Goal: Task Accomplishment & Management: Manage account settings

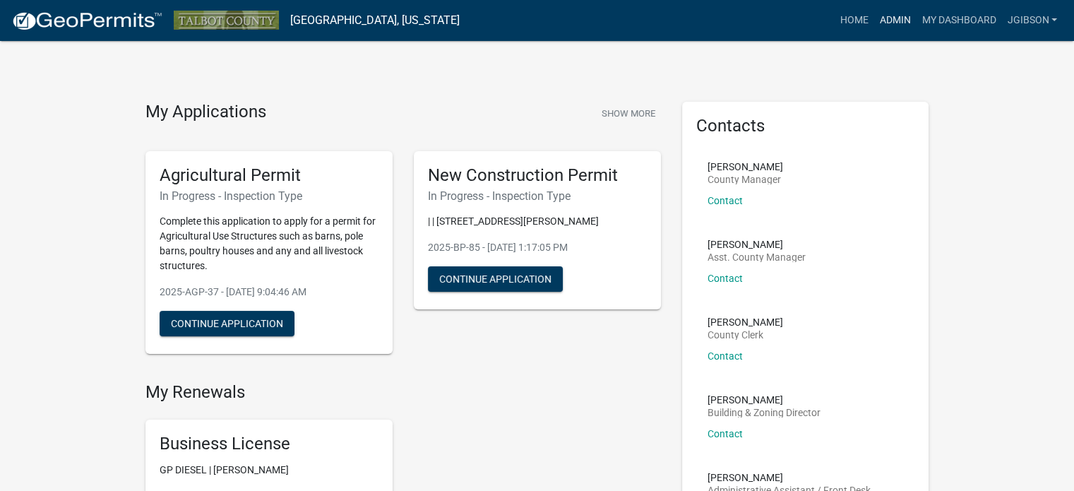
click at [892, 16] on link "Admin" at bounding box center [894, 20] width 42 height 27
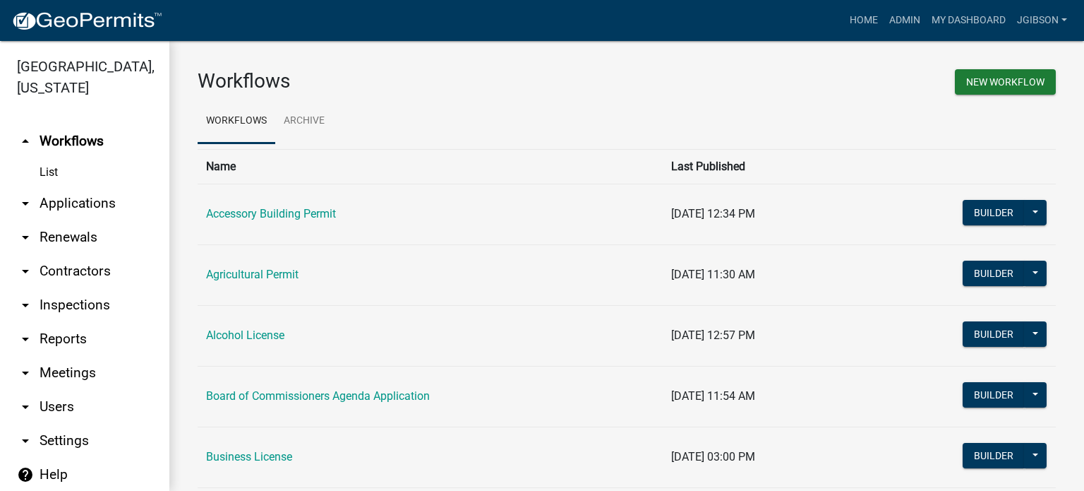
click at [26, 203] on icon "arrow_drop_down" at bounding box center [25, 203] width 17 height 17
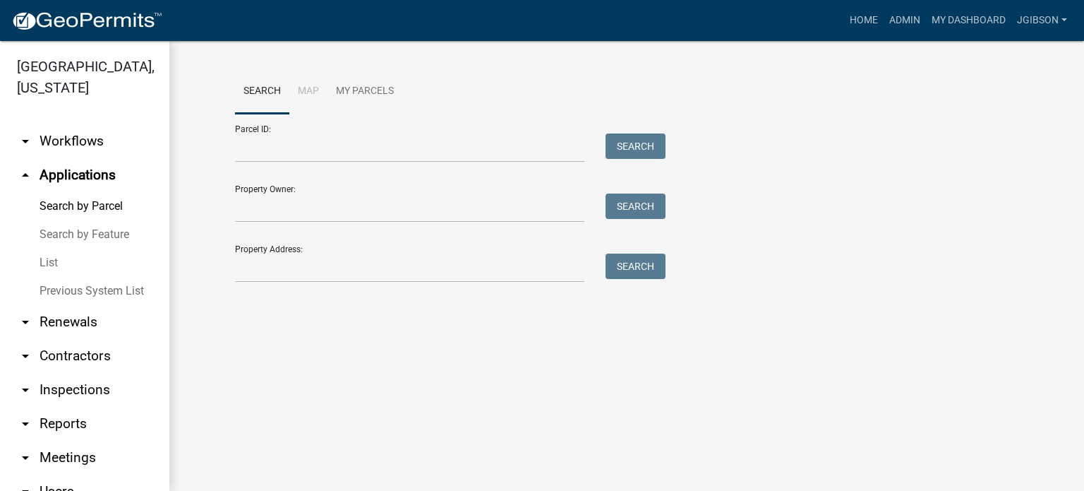
click at [52, 258] on link "List" at bounding box center [84, 263] width 169 height 28
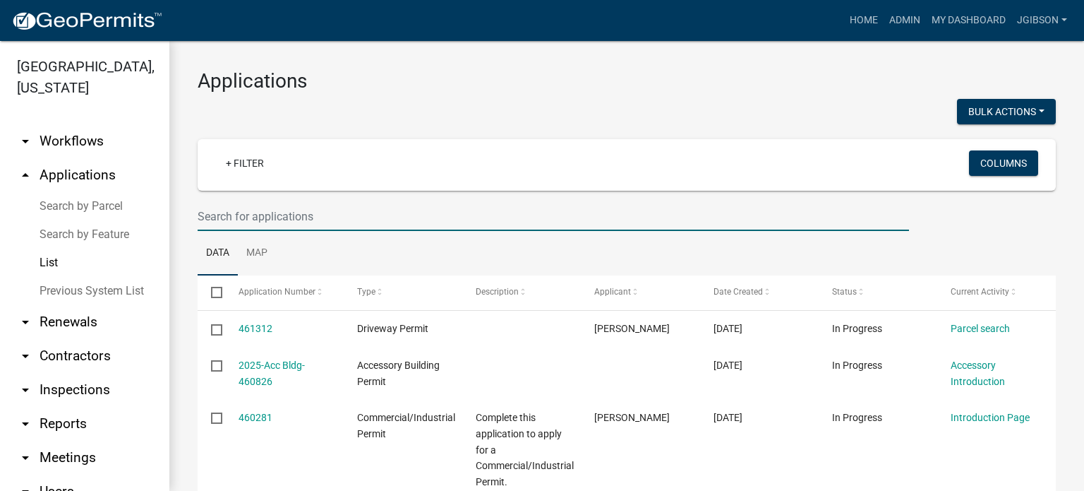
click at [255, 218] on input "text" at bounding box center [554, 216] width 712 height 29
type input "JET"
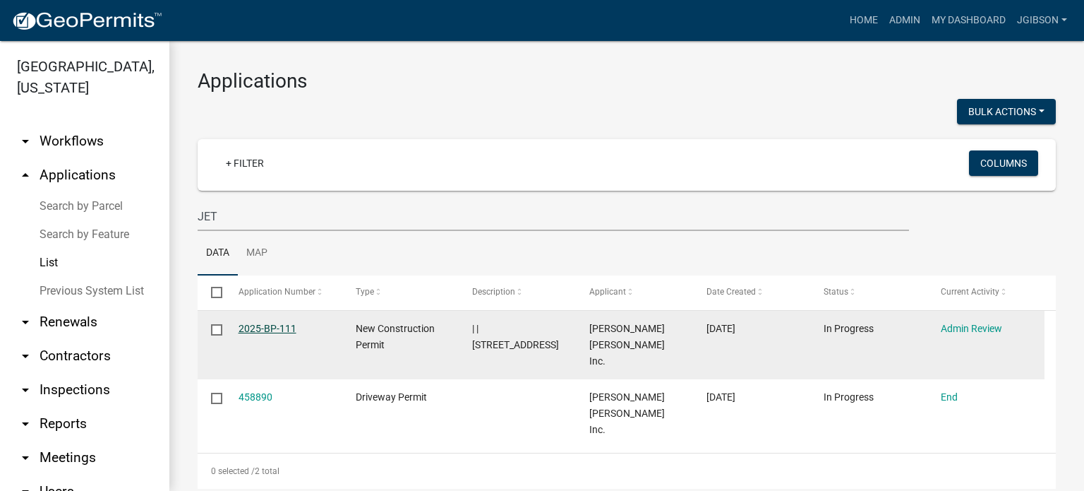
click at [274, 328] on link "2025-BP-111" at bounding box center [268, 328] width 58 height 11
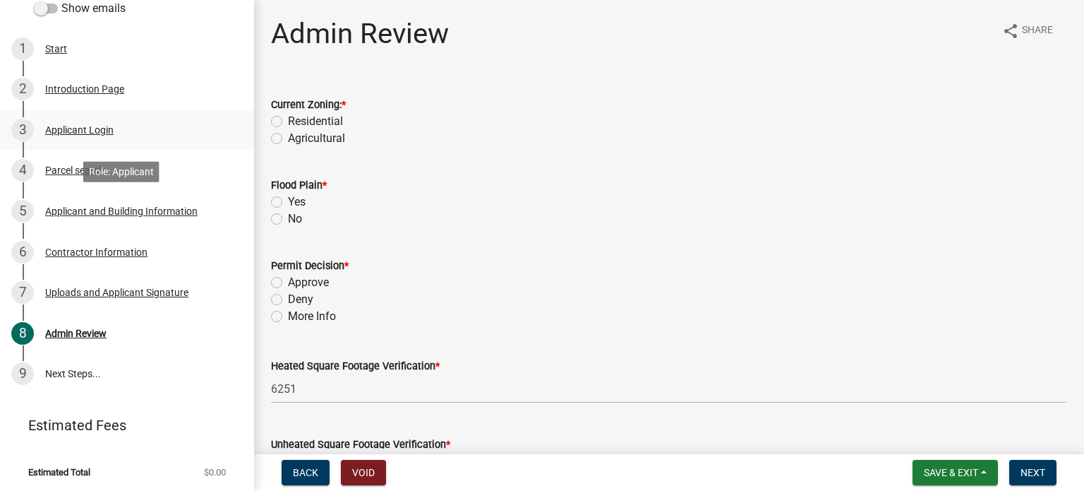
scroll to position [227, 0]
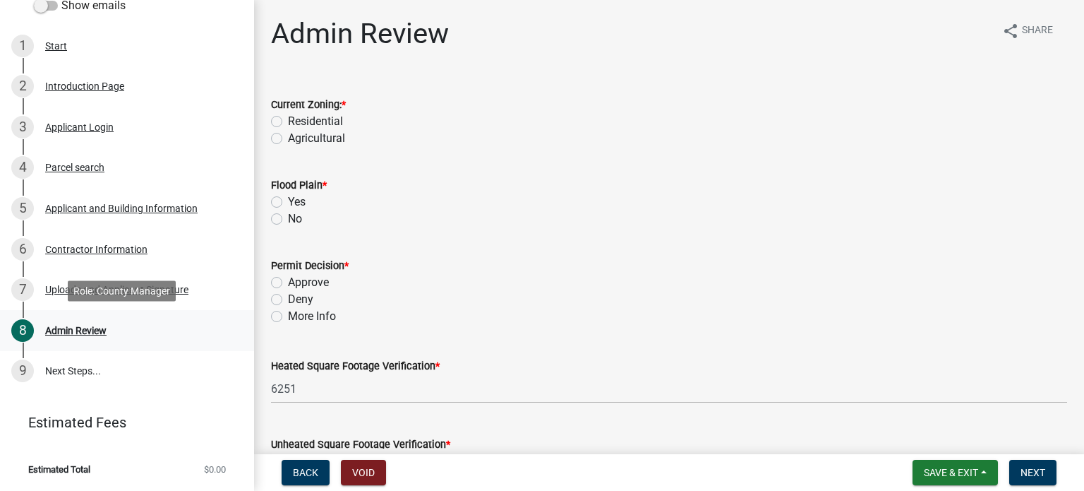
click at [96, 325] on div "Admin Review" at bounding box center [75, 330] width 61 height 10
click at [125, 285] on div "Uploads and Applicant Signature" at bounding box center [116, 290] width 143 height 10
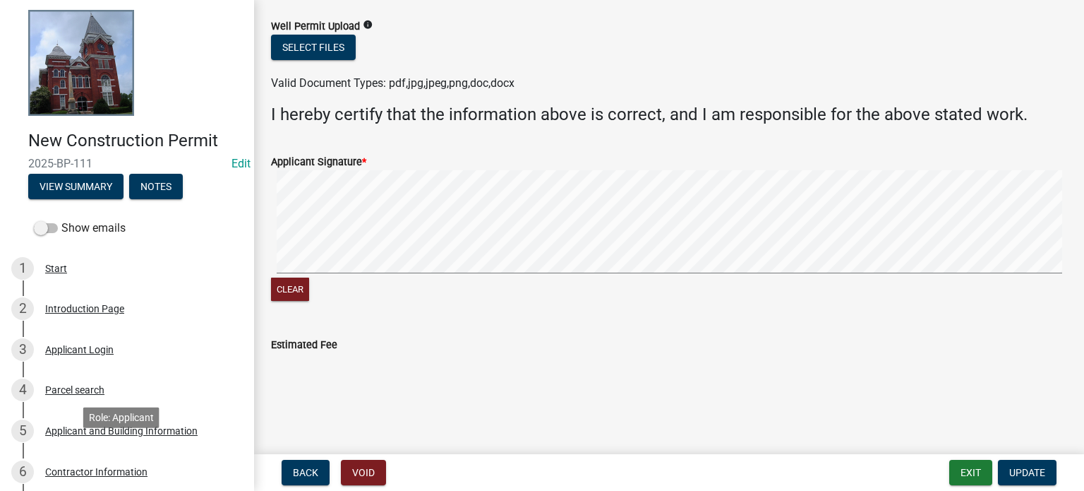
scroll to position [0, 0]
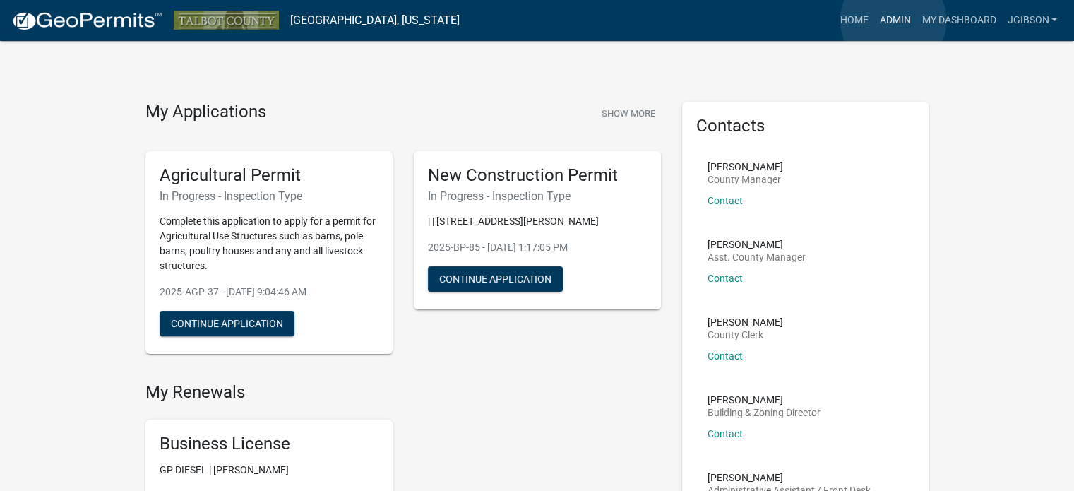
click at [893, 20] on link "Admin" at bounding box center [894, 20] width 42 height 27
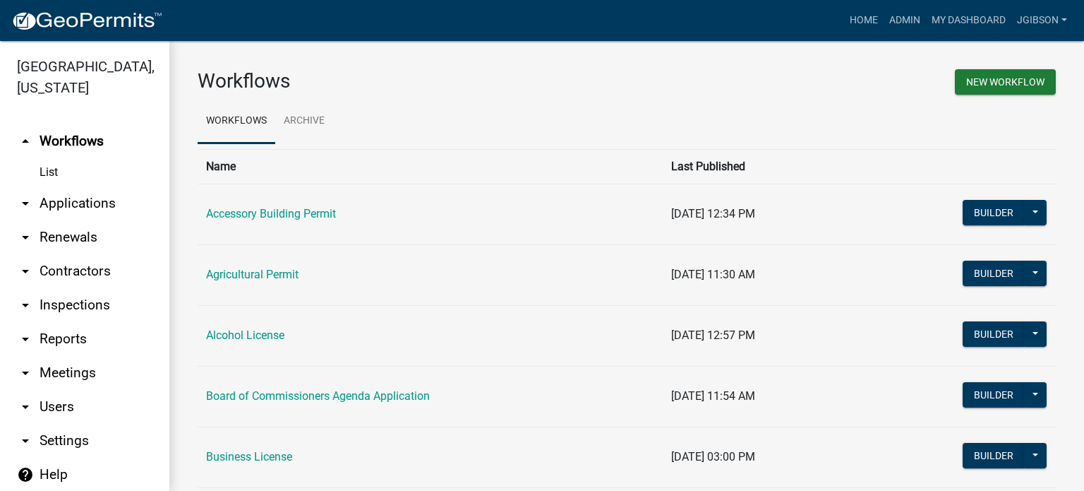
click at [25, 205] on icon "arrow_drop_down" at bounding box center [25, 203] width 17 height 17
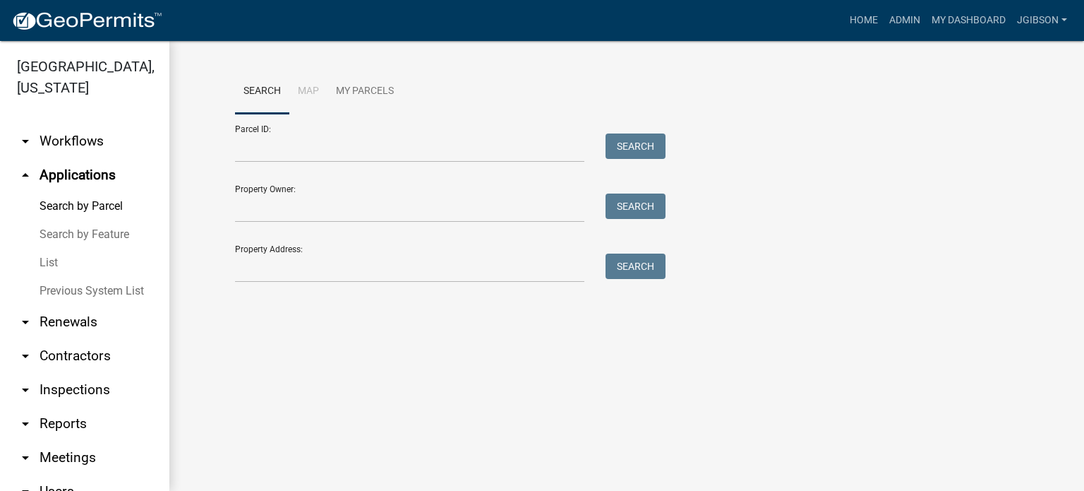
click at [57, 261] on link "List" at bounding box center [84, 263] width 169 height 28
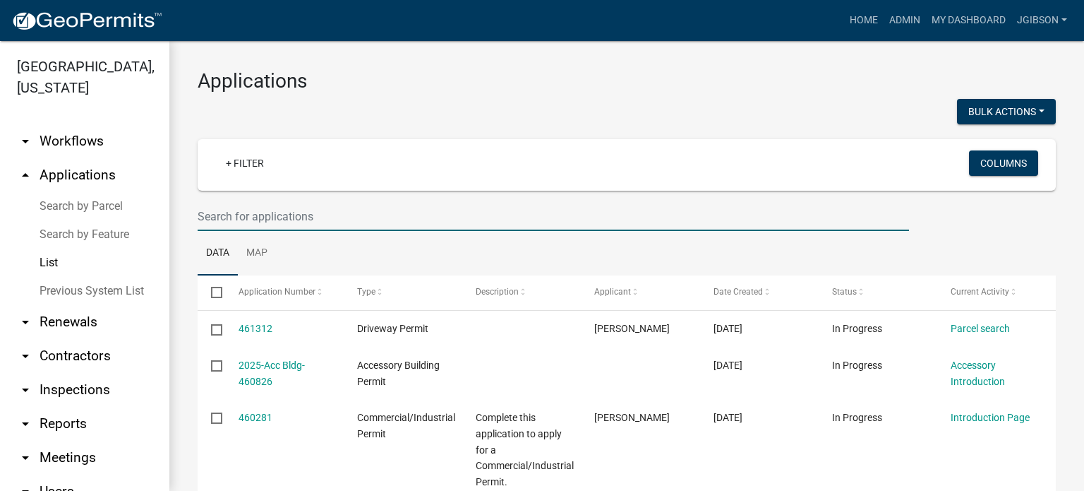
click at [250, 215] on input "text" at bounding box center [554, 216] width 712 height 29
type input "111"
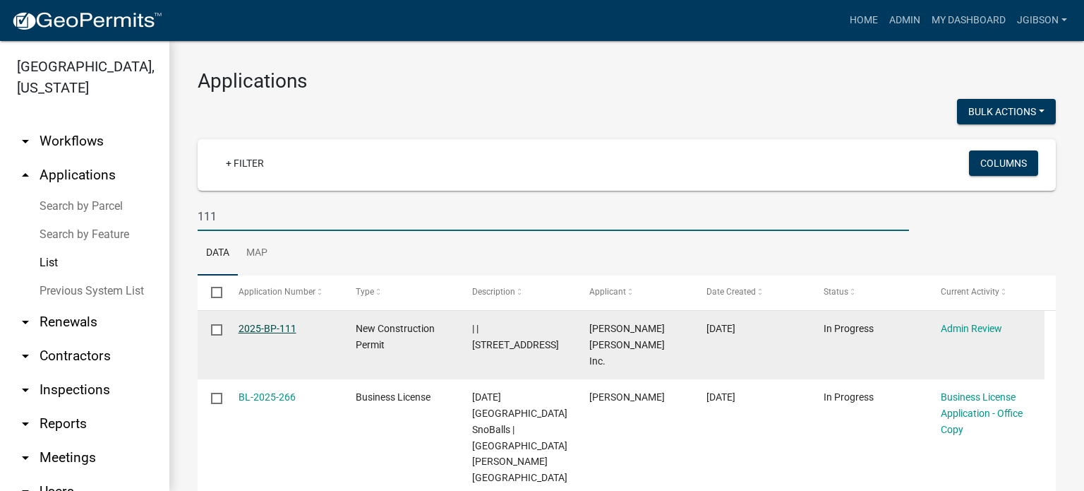
click at [274, 326] on link "2025-BP-111" at bounding box center [268, 328] width 58 height 11
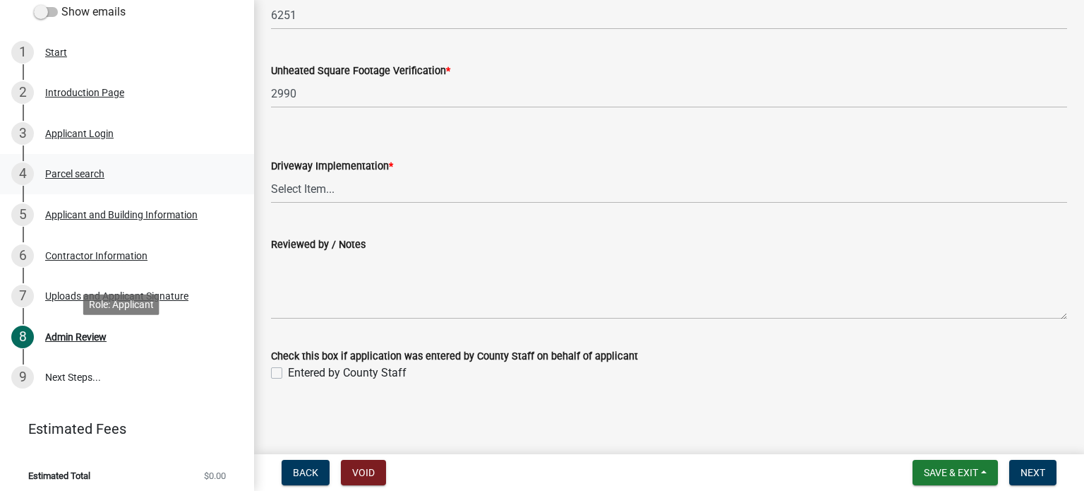
scroll to position [227, 0]
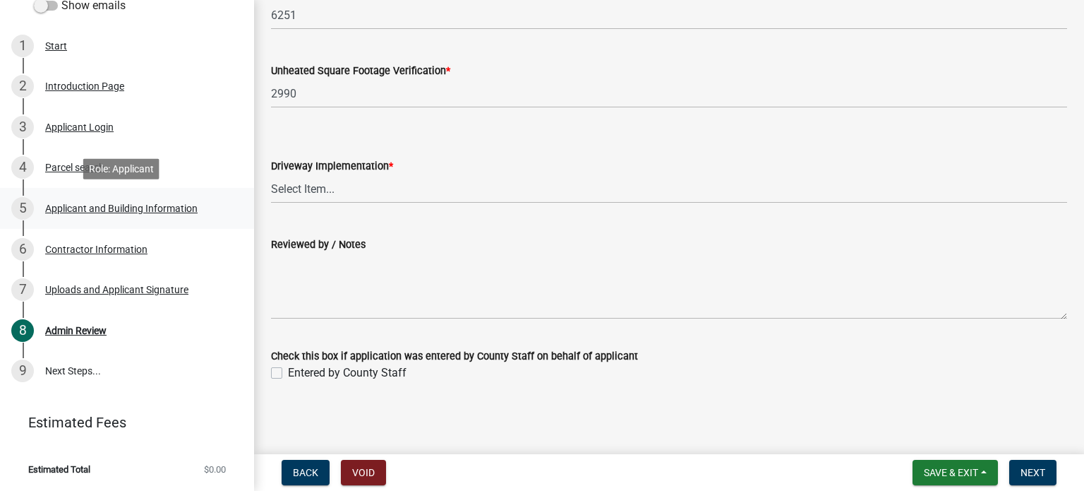
click at [154, 203] on div "Applicant and Building Information" at bounding box center [121, 208] width 153 height 10
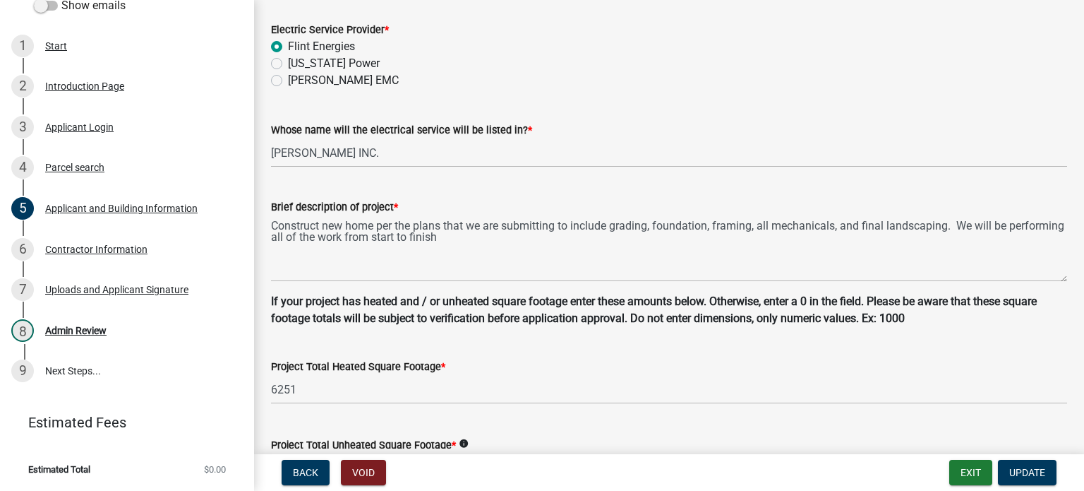
scroll to position [948, 0]
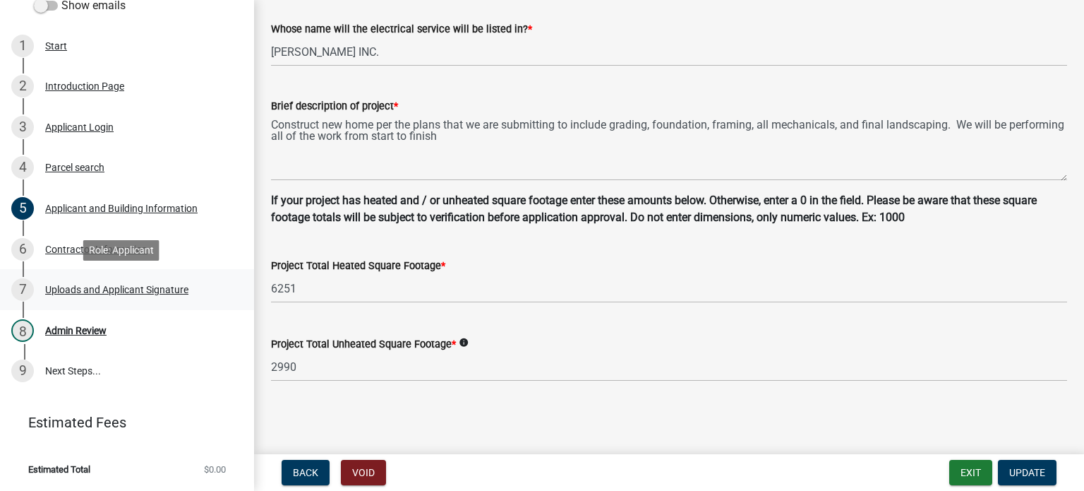
click at [109, 286] on div "Uploads and Applicant Signature" at bounding box center [116, 290] width 143 height 10
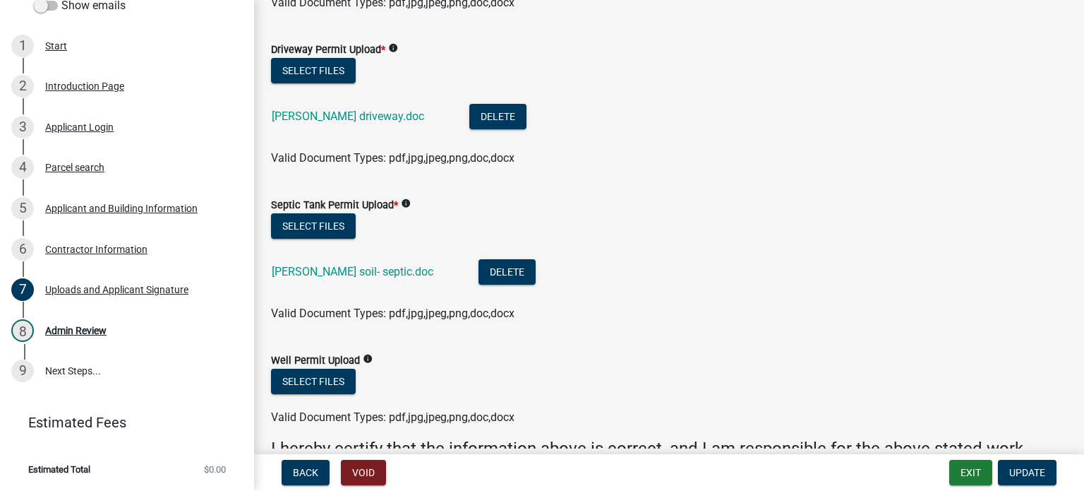
scroll to position [706, 0]
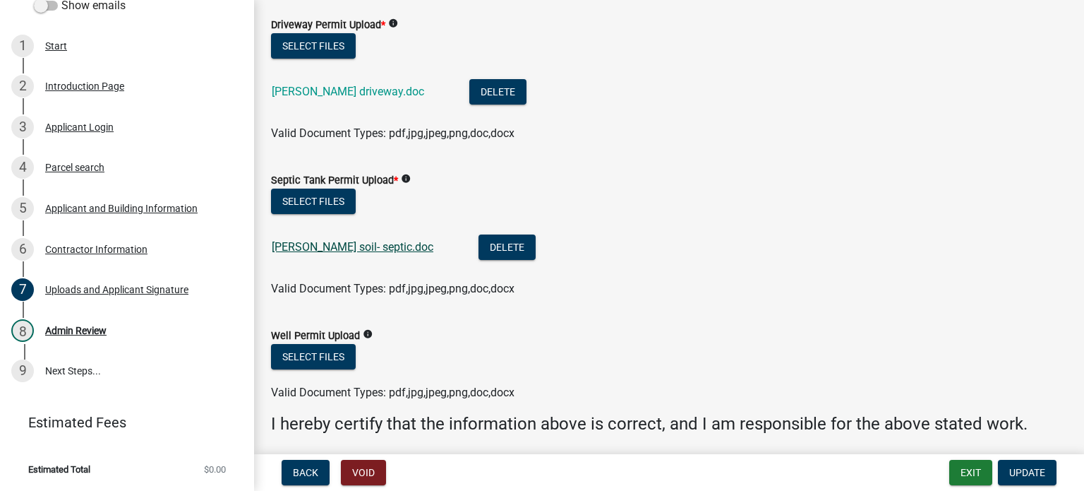
click at [316, 251] on link "[PERSON_NAME] soil- septic.doc" at bounding box center [353, 246] width 162 height 13
click at [357, 245] on link "[PERSON_NAME] soil- septic.doc" at bounding box center [353, 246] width 162 height 13
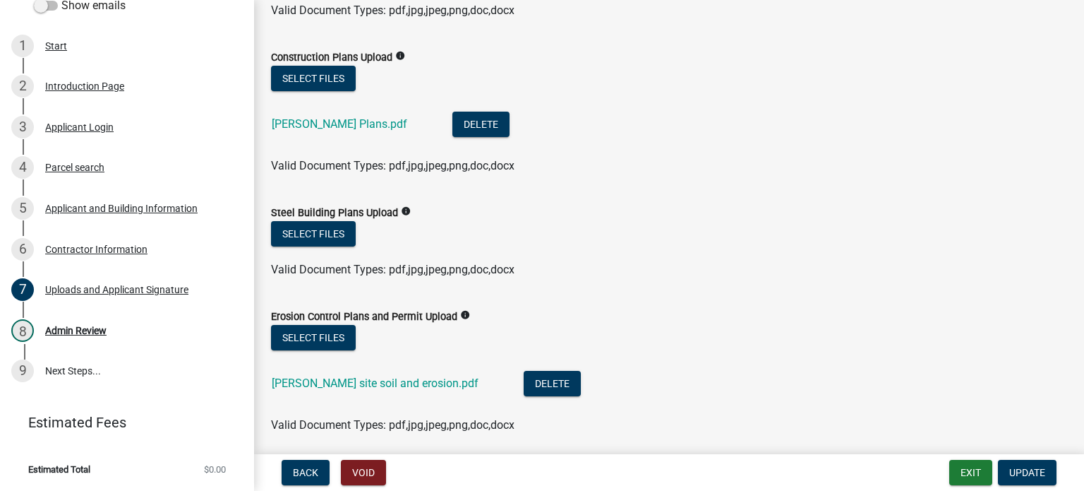
scroll to position [141, 0]
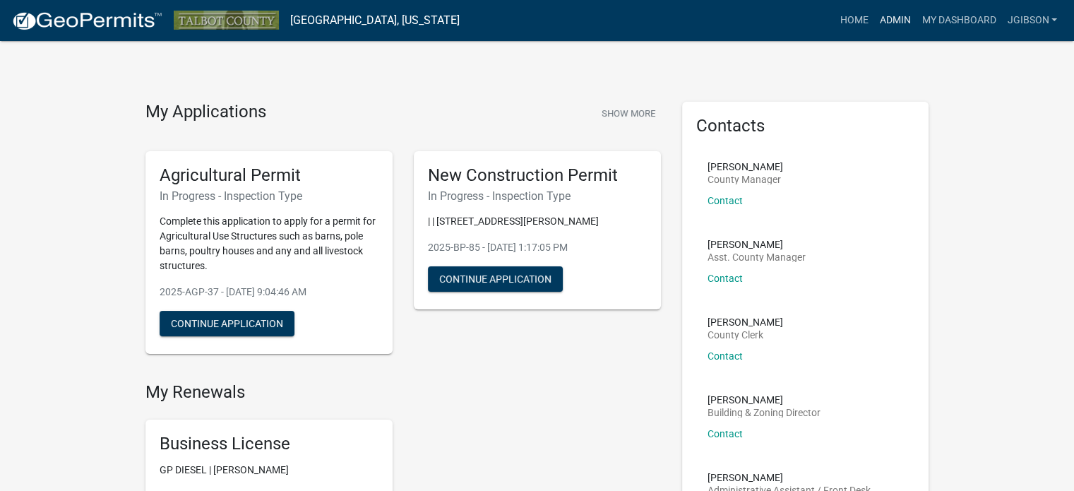
click at [892, 22] on link "Admin" at bounding box center [894, 20] width 42 height 27
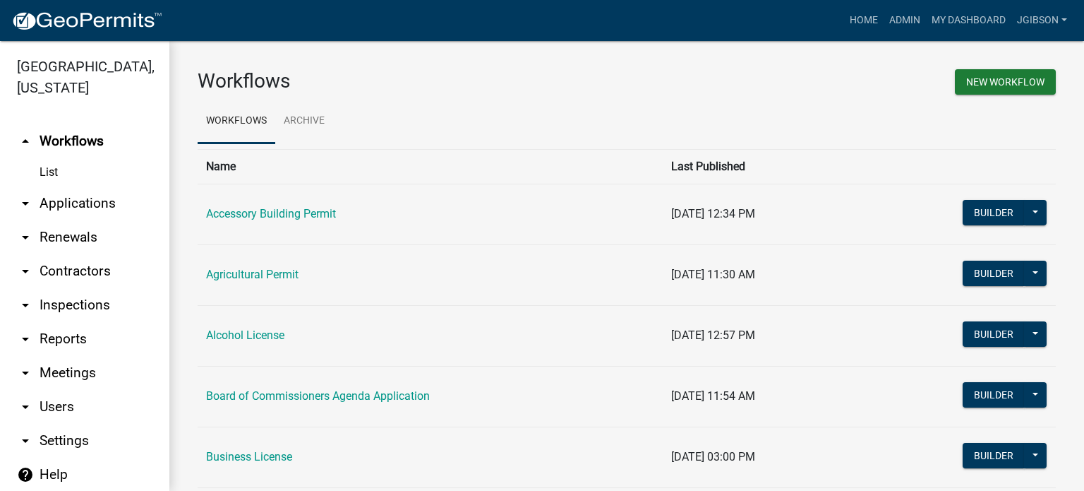
click at [25, 201] on icon "arrow_drop_down" at bounding box center [25, 203] width 17 height 17
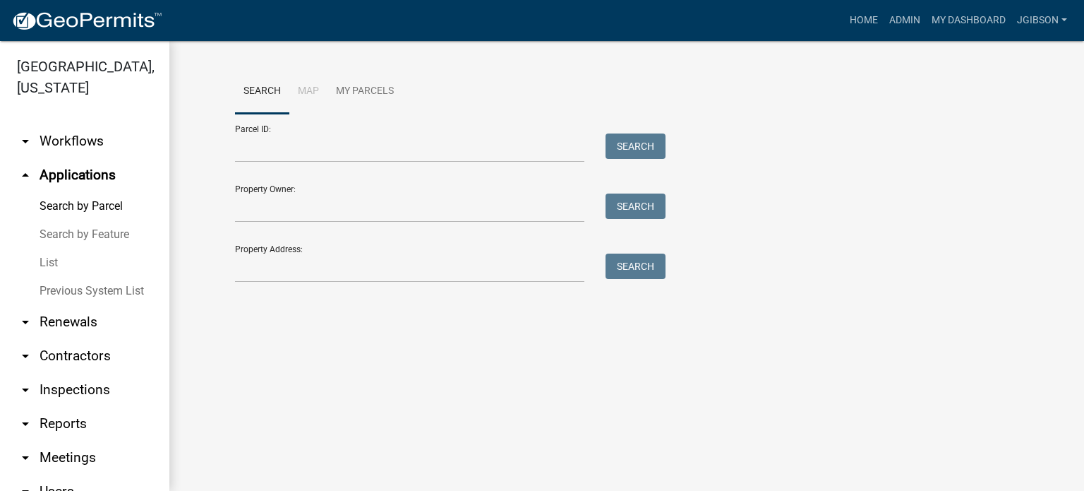
click at [56, 256] on link "List" at bounding box center [84, 263] width 169 height 28
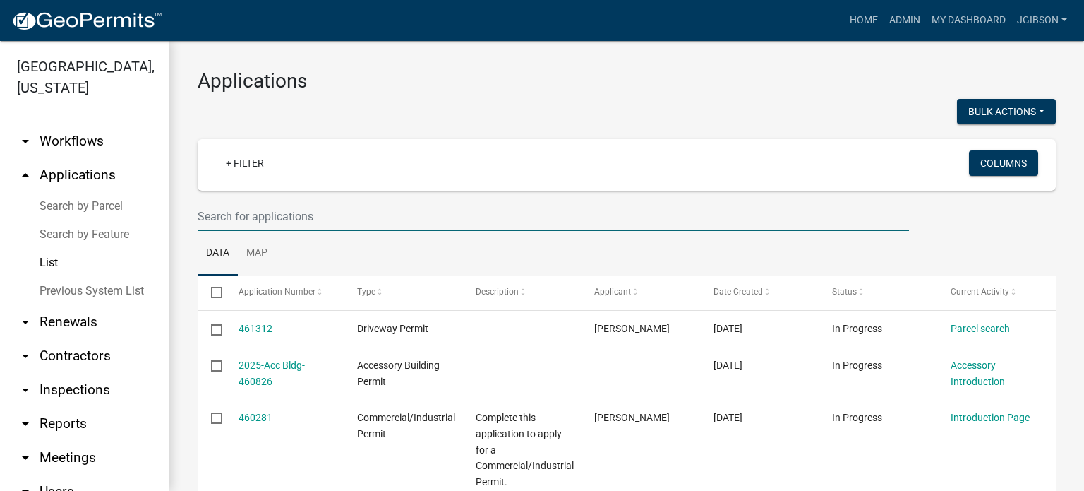
drag, startPoint x: 249, startPoint y: 214, endPoint x: 244, endPoint y: 220, distance: 7.6
click at [249, 214] on input "text" at bounding box center [554, 216] width 712 height 29
type input "110"
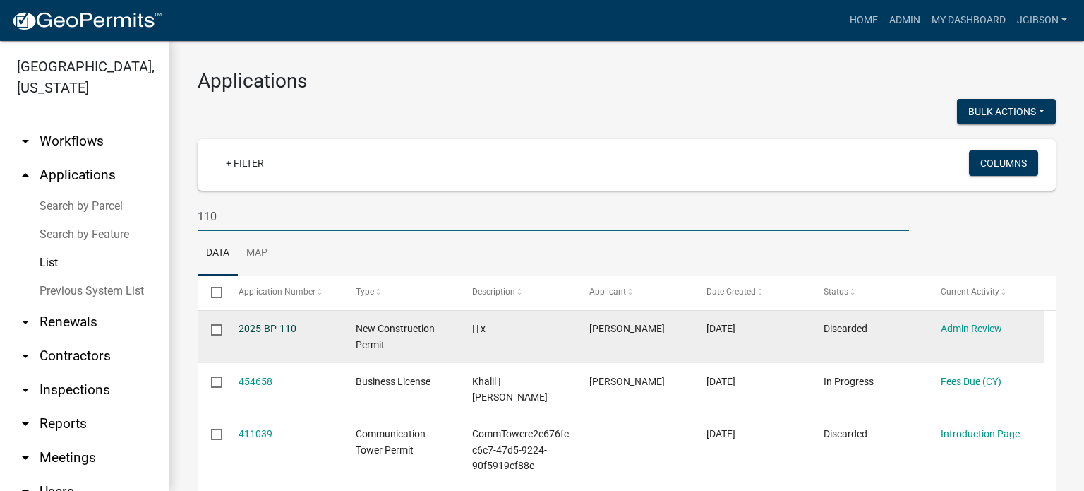
click at [271, 326] on link "2025-BP-110" at bounding box center [268, 328] width 58 height 11
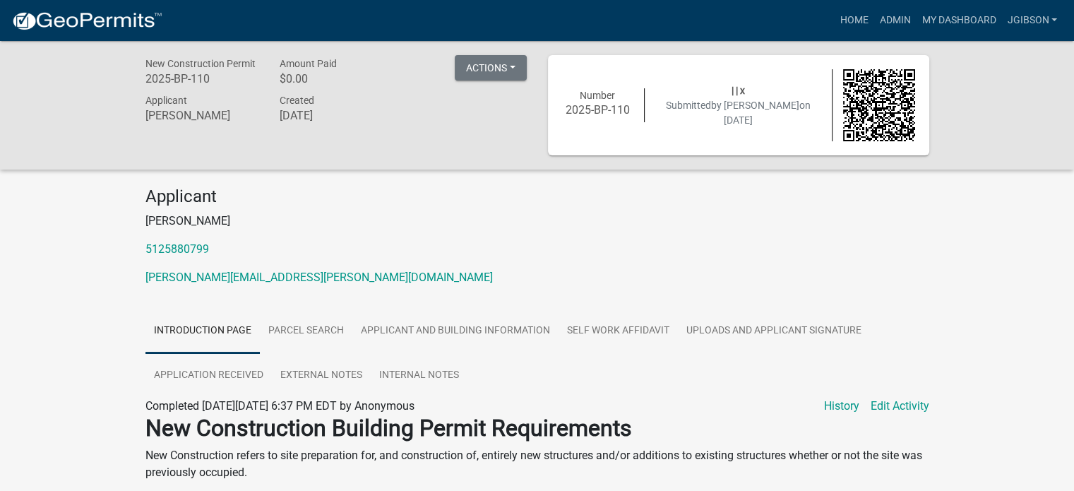
click at [220, 325] on link "Introduction Page" at bounding box center [202, 331] width 114 height 45
click at [316, 321] on link "Parcel search" at bounding box center [306, 331] width 92 height 45
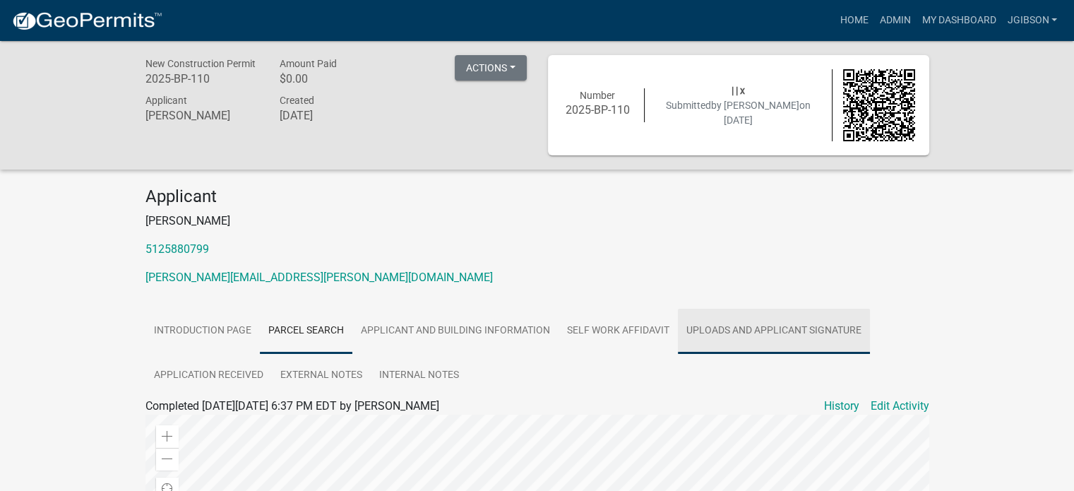
click at [753, 321] on link "Uploads and Applicant Signature" at bounding box center [774, 331] width 192 height 45
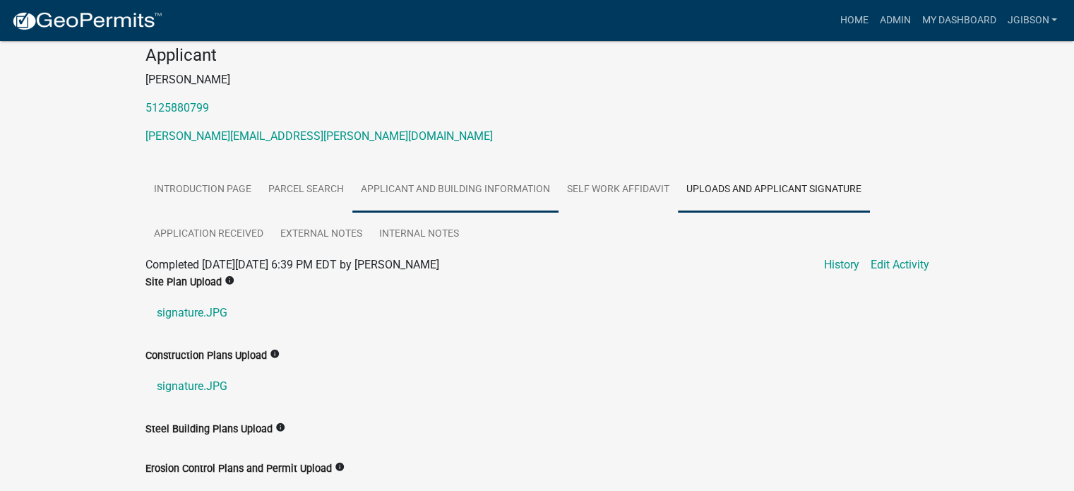
scroll to position [212, 0]
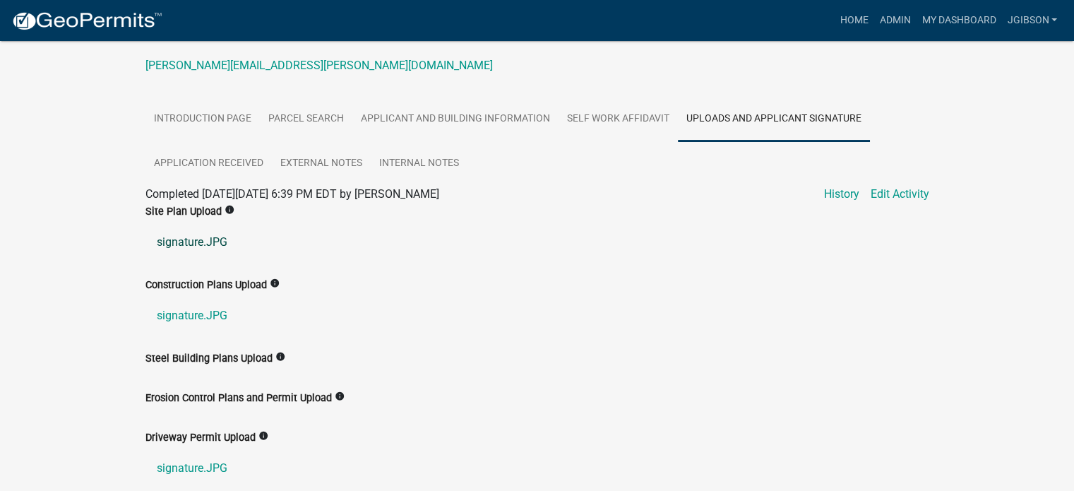
click at [201, 239] on link "signature.JPG" at bounding box center [537, 242] width 784 height 34
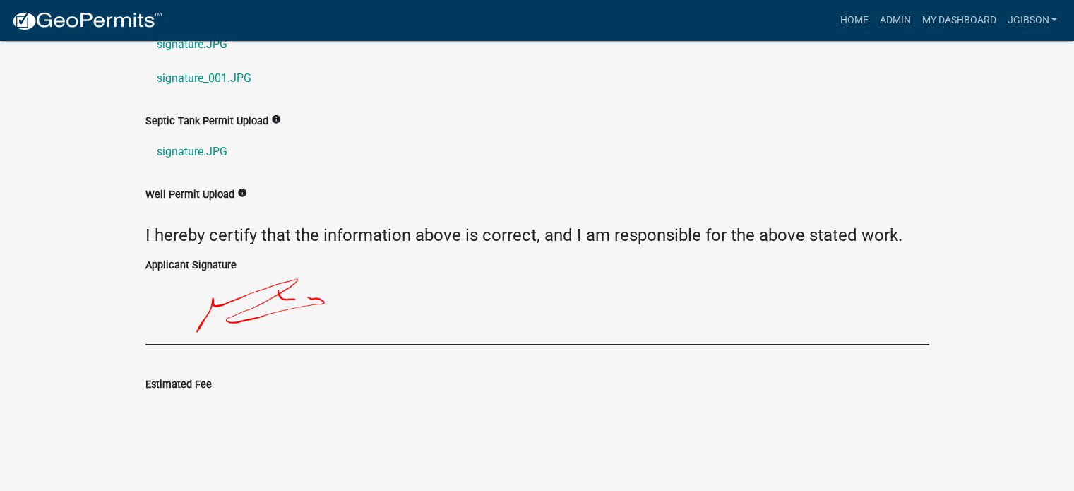
scroll to position [636, 0]
